Goal: Use online tool/utility: Utilize a website feature to perform a specific function

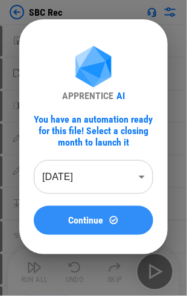
click at [99, 223] on span "Continue" at bounding box center [86, 221] width 35 height 10
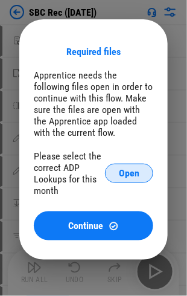
click at [128, 177] on span "Open" at bounding box center [129, 174] width 21 height 10
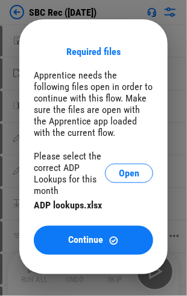
click at [98, 235] on button "Continue" at bounding box center [94, 240] width 120 height 29
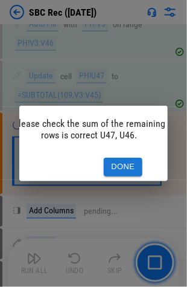
scroll to position [0, 19]
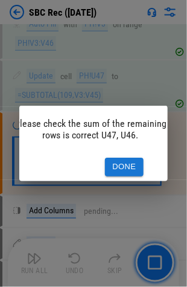
click at [123, 153] on div "Done" at bounding box center [74, 167] width 149 height 28
click at [123, 160] on button "Done" at bounding box center [124, 167] width 39 height 19
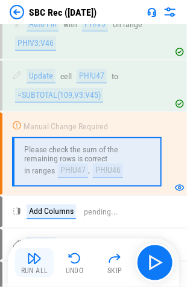
click at [38, 261] on img "button" at bounding box center [34, 259] width 15 height 15
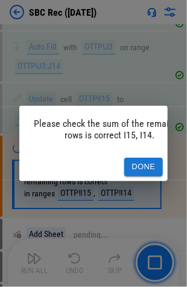
scroll to position [1193, 0]
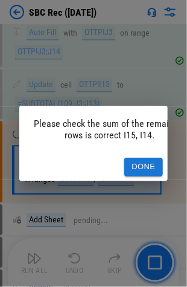
click at [135, 167] on button "Done" at bounding box center [144, 167] width 39 height 19
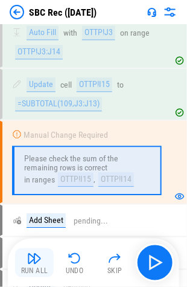
click at [33, 268] on div "Run All" at bounding box center [34, 271] width 27 height 7
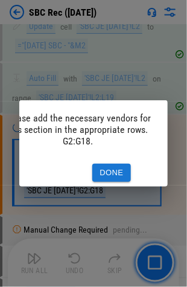
scroll to position [0, 0]
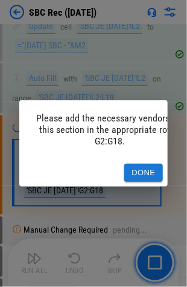
click at [148, 159] on div "Done" at bounding box center [93, 173] width 149 height 28
click at [143, 166] on button "Done" at bounding box center [144, 173] width 39 height 19
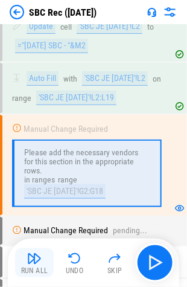
click at [30, 256] on img "button" at bounding box center [34, 259] width 15 height 15
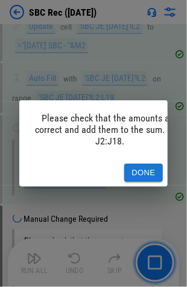
click at [145, 169] on button "Done" at bounding box center [144, 173] width 39 height 19
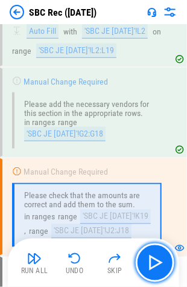
scroll to position [1993, 0]
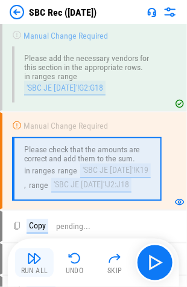
click at [31, 264] on img "button" at bounding box center [34, 259] width 15 height 15
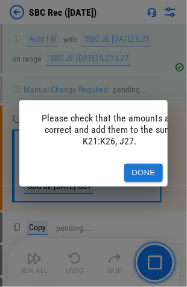
scroll to position [2615, 0]
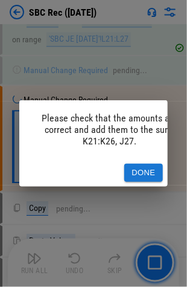
click at [160, 174] on button "Done" at bounding box center [144, 173] width 39 height 19
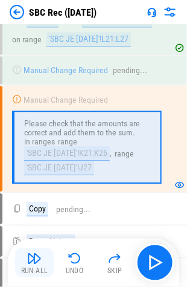
click at [33, 265] on img "button" at bounding box center [34, 259] width 15 height 15
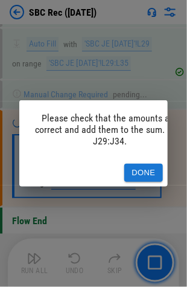
scroll to position [3232, 0]
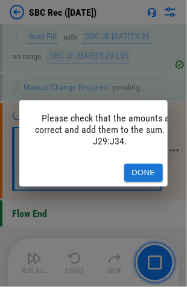
click at [149, 164] on button "Done" at bounding box center [144, 173] width 39 height 19
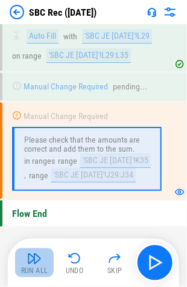
click at [44, 264] on button "Run All" at bounding box center [34, 263] width 39 height 29
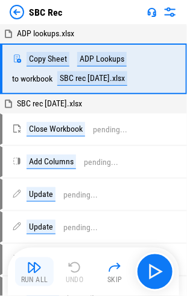
click at [34, 270] on img "button" at bounding box center [34, 268] width 15 height 15
